Goal: Information Seeking & Learning: Learn about a topic

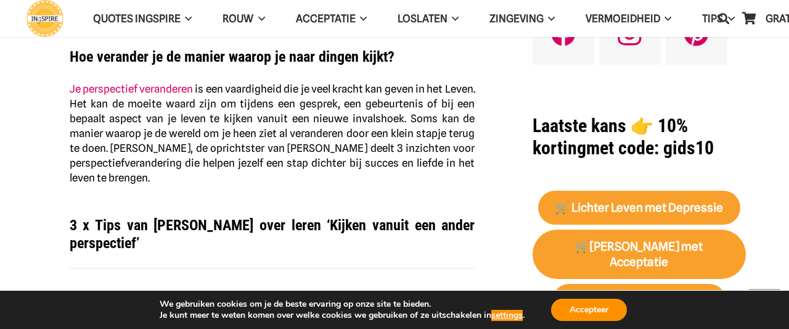
scroll to position [192, 0]
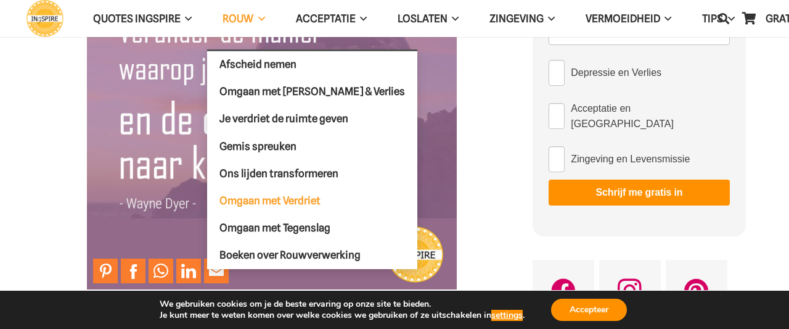
click at [258, 200] on span "Omgaan met Verdriet" at bounding box center [270, 200] width 101 height 12
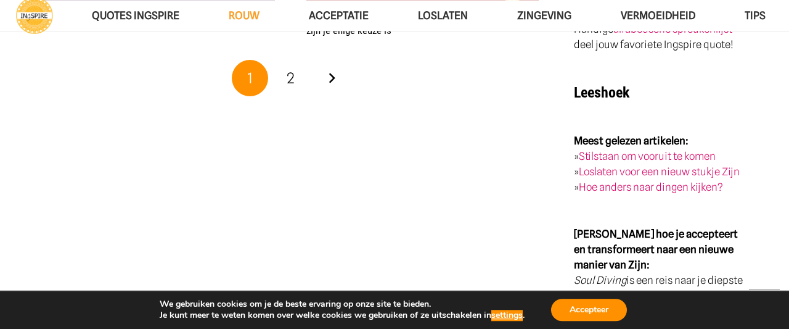
scroll to position [2245, 0]
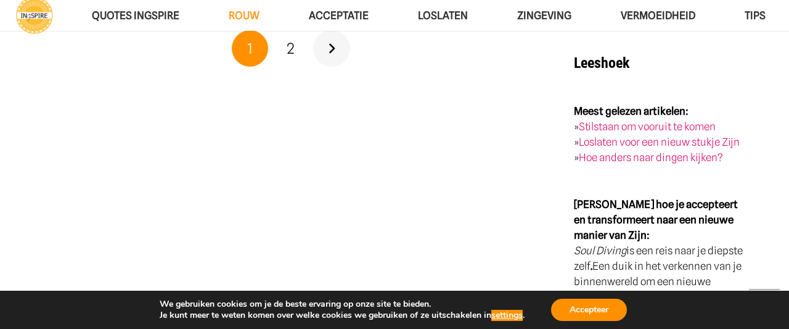
click at [330, 50] on link "Volgende" at bounding box center [331, 48] width 37 height 37
